Goal: Task Accomplishment & Management: Use online tool/utility

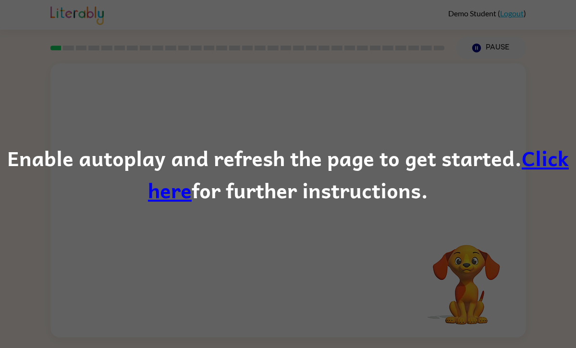
click at [165, 190] on link "Click here" at bounding box center [358, 174] width 421 height 65
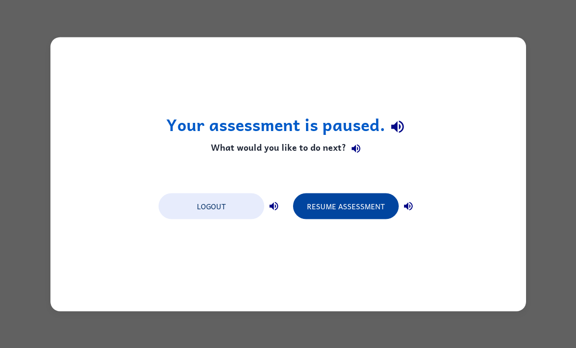
click at [348, 208] on button "Resume Assessment" at bounding box center [346, 206] width 106 height 26
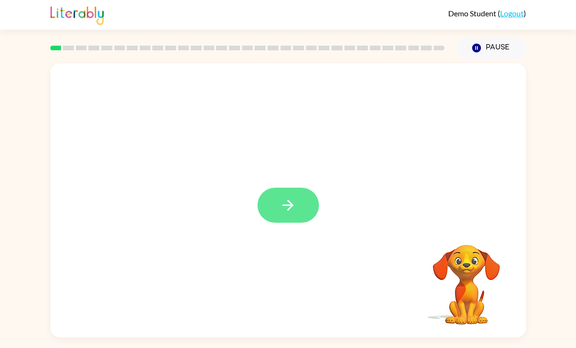
click at [287, 208] on icon "button" at bounding box center [288, 205] width 17 height 17
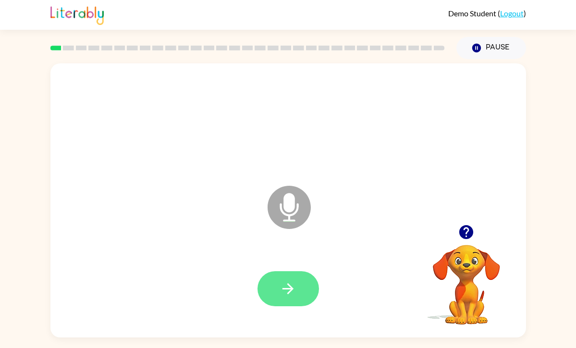
click at [288, 289] on icon "button" at bounding box center [287, 288] width 11 height 11
click at [293, 286] on icon "button" at bounding box center [288, 289] width 17 height 17
click at [293, 287] on icon "button" at bounding box center [288, 289] width 17 height 17
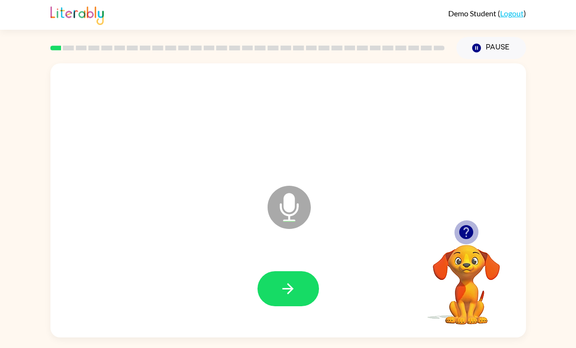
click at [471, 232] on icon "button" at bounding box center [466, 232] width 14 height 14
click at [465, 231] on icon "button" at bounding box center [466, 232] width 14 height 14
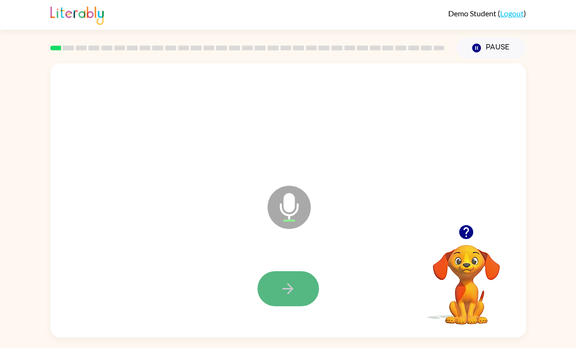
click at [304, 286] on button "button" at bounding box center [287, 288] width 61 height 35
click at [303, 285] on button "button" at bounding box center [287, 288] width 61 height 35
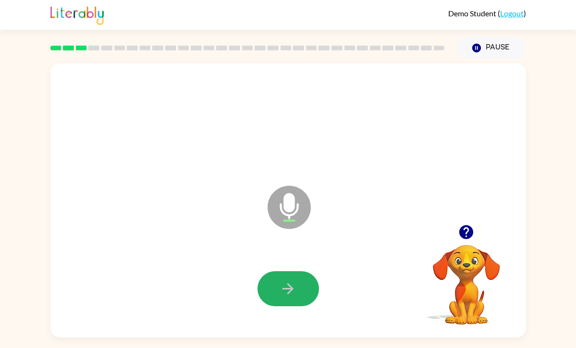
click at [303, 285] on button "button" at bounding box center [287, 288] width 61 height 35
click at [304, 287] on button "button" at bounding box center [287, 288] width 61 height 35
click at [306, 288] on button "button" at bounding box center [287, 288] width 61 height 35
click at [308, 290] on button "button" at bounding box center [287, 288] width 61 height 35
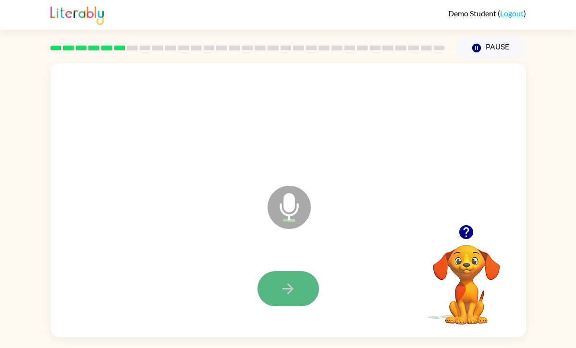
click at [310, 290] on button "button" at bounding box center [287, 288] width 61 height 35
click at [309, 293] on button "button" at bounding box center [287, 288] width 61 height 35
click at [294, 293] on icon "button" at bounding box center [288, 289] width 17 height 17
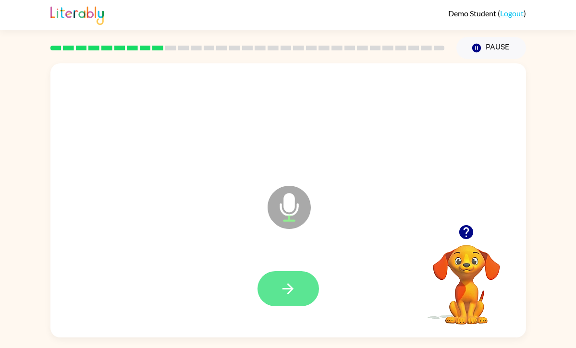
click at [294, 293] on icon "button" at bounding box center [288, 289] width 17 height 17
